Goal: Navigation & Orientation: Find specific page/section

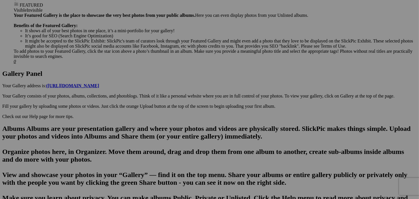
scroll to position [310, 0]
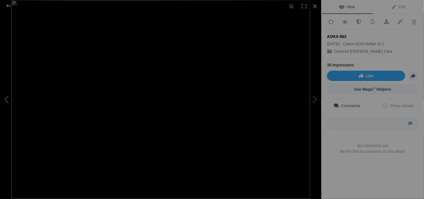
click at [5, 99] on button at bounding box center [21, 100] width 43 height 72
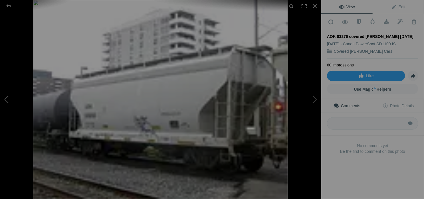
click at [5, 99] on button at bounding box center [21, 100] width 43 height 72
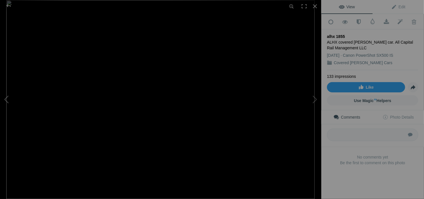
click at [5, 99] on button at bounding box center [21, 100] width 43 height 72
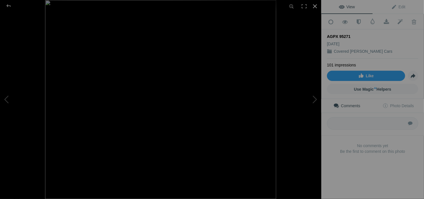
click at [314, 6] on div at bounding box center [314, 6] width 13 height 13
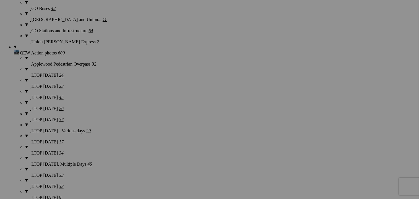
scroll to position [1493, 0]
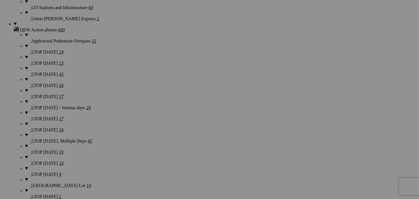
click at [0, 0] on div "View Edit Add to Quick Collection Remove from Quick Collection Hide from Public…" at bounding box center [0, 0] width 0 height 0
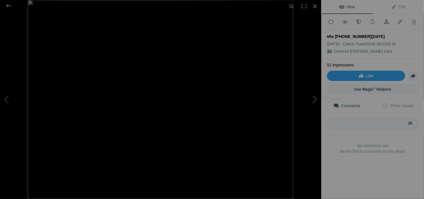
click at [313, 100] on button at bounding box center [299, 100] width 43 height 72
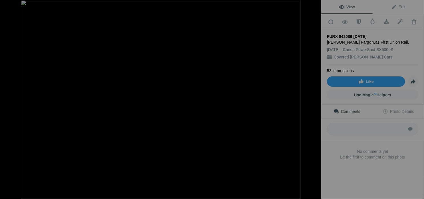
click at [313, 100] on button at bounding box center [299, 100] width 43 height 72
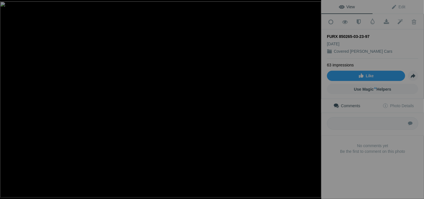
click at [313, 100] on button at bounding box center [299, 100] width 43 height 72
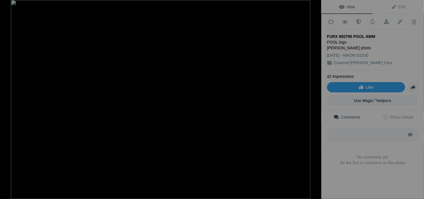
click at [313, 100] on button at bounding box center [299, 100] width 43 height 72
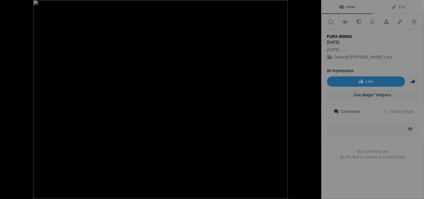
click at [313, 100] on button at bounding box center [299, 100] width 43 height 72
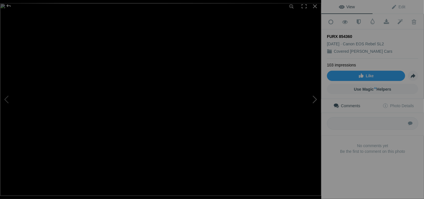
click at [313, 104] on button at bounding box center [299, 100] width 43 height 72
click at [316, 6] on div at bounding box center [314, 6] width 13 height 13
